Goal: Task Accomplishment & Management: Complete application form

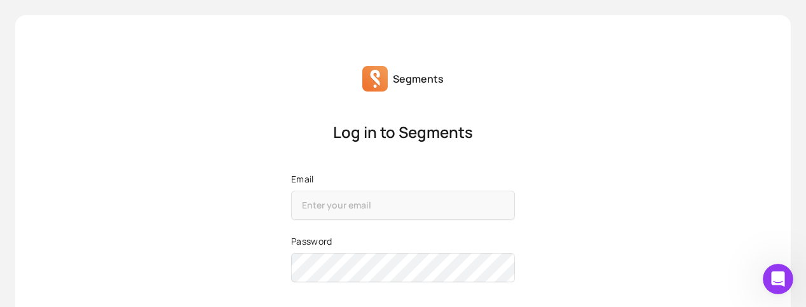
scroll to position [207, 0]
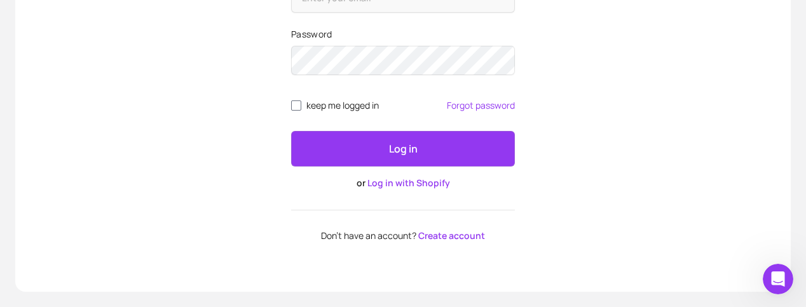
click at [436, 238] on link "Create account" at bounding box center [451, 235] width 67 height 12
